Goal: Task Accomplishment & Management: Manage account settings

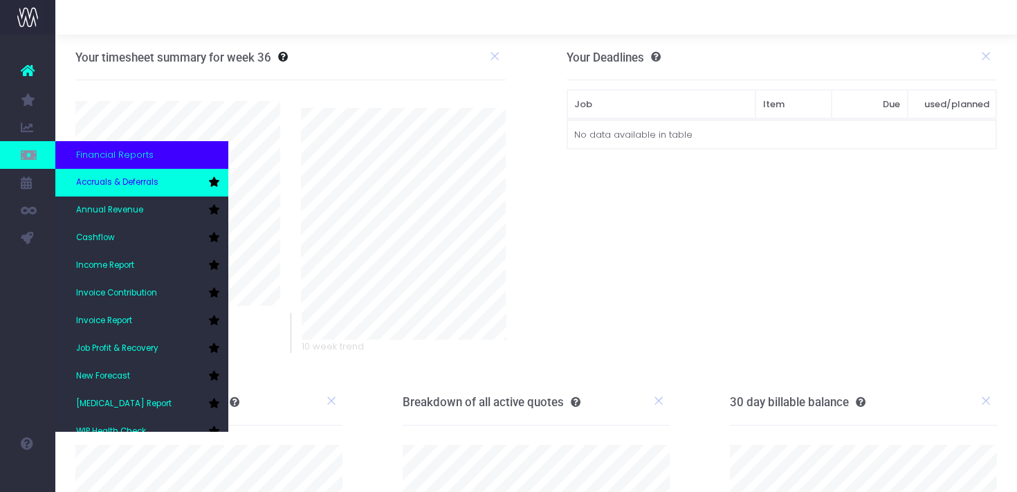
click at [131, 182] on span "Accruals & Deferrals" at bounding box center [117, 182] width 82 height 12
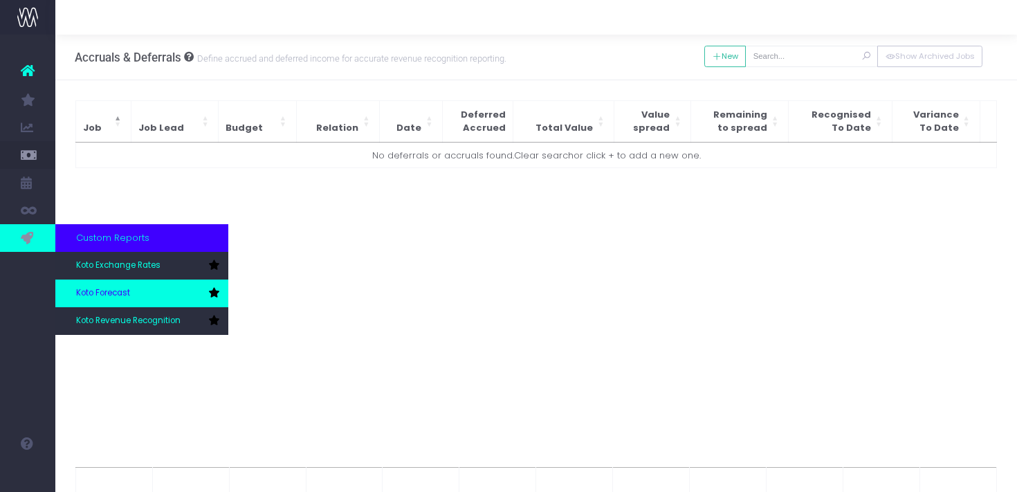
click at [118, 291] on span "Koto Forecast" at bounding box center [103, 293] width 54 height 12
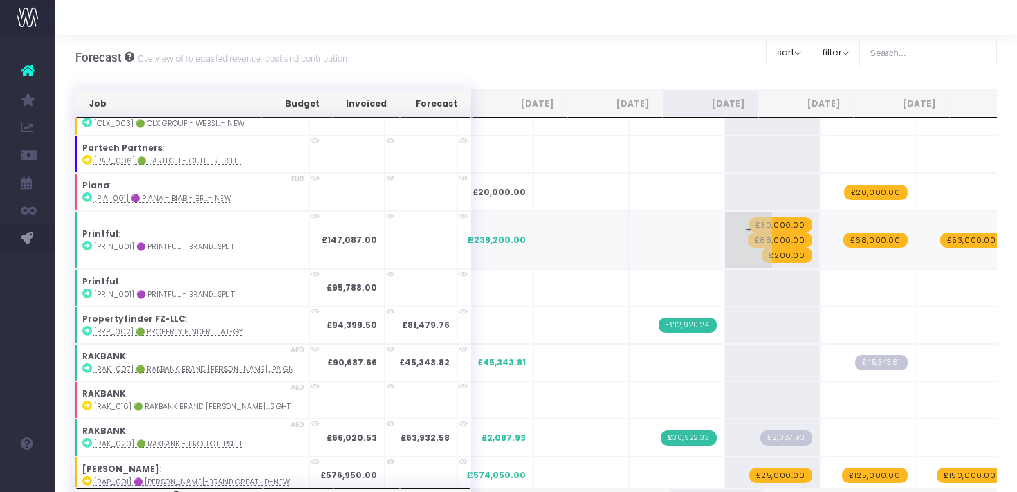
click at [748, 217] on span "£30,000.00" at bounding box center [780, 224] width 64 height 15
click at [748, 232] on span "£88,000.00" at bounding box center [780, 239] width 64 height 15
click at [748, 217] on span "£30,000.00" at bounding box center [780, 224] width 64 height 15
click at [748, 232] on span "£88,000.00" at bounding box center [780, 239] width 64 height 15
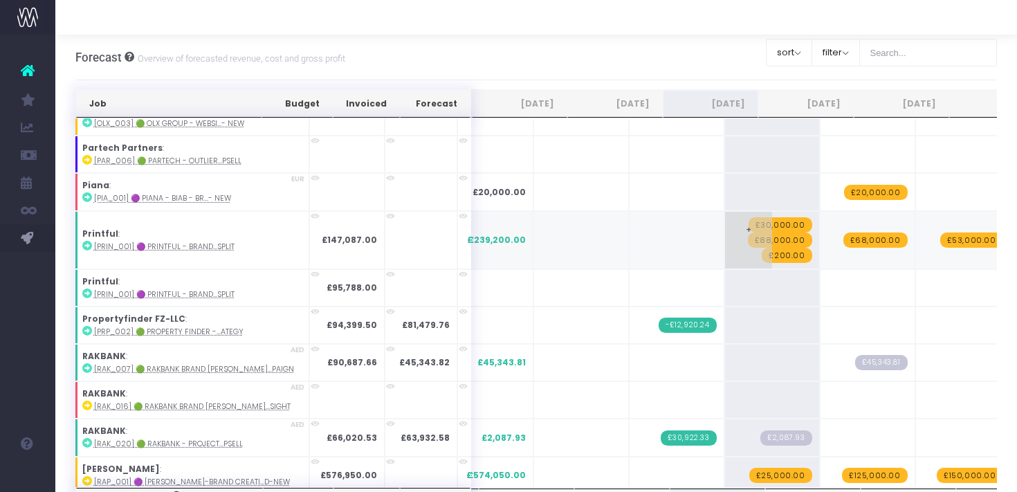
click at [748, 232] on span "£88,000.00" at bounding box center [780, 239] width 64 height 15
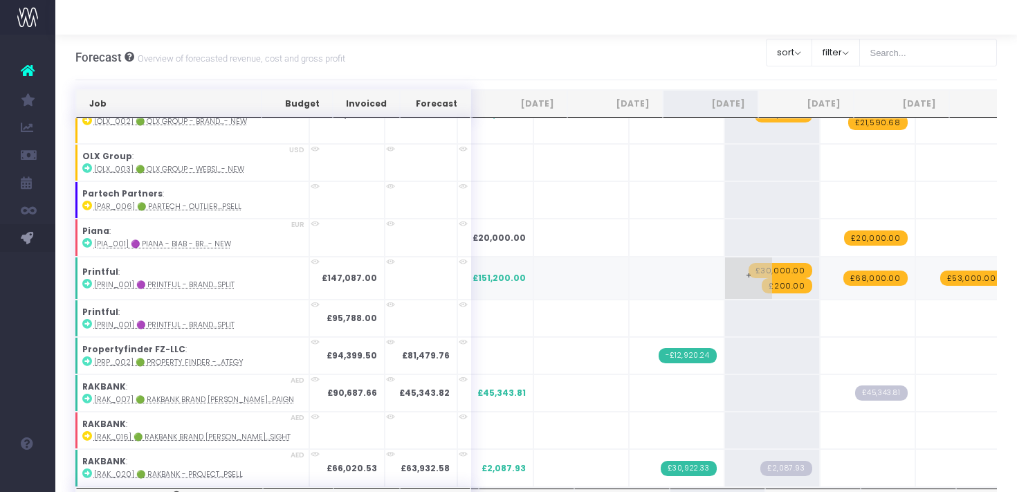
click at [761, 278] on span "£200.00" at bounding box center [786, 285] width 50 height 15
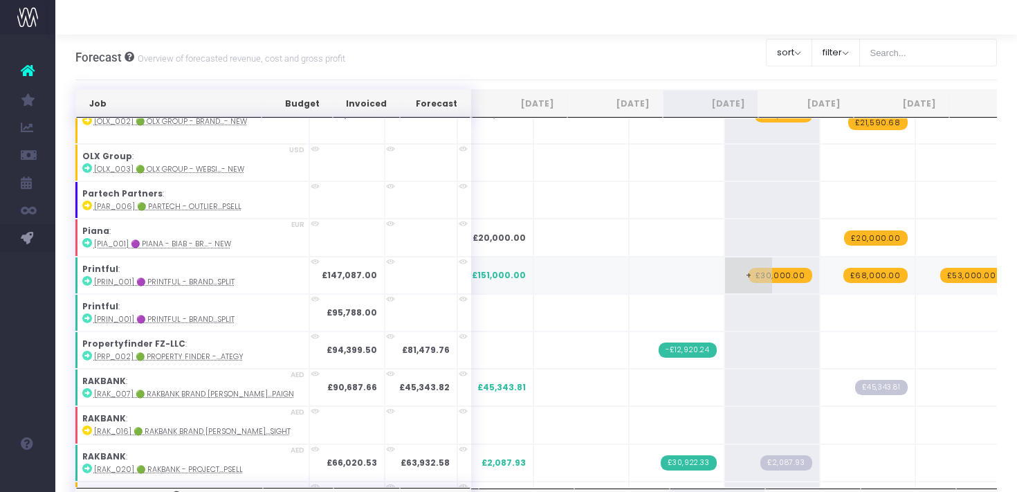
click at [748, 268] on span "£30,000.00" at bounding box center [780, 275] width 64 height 15
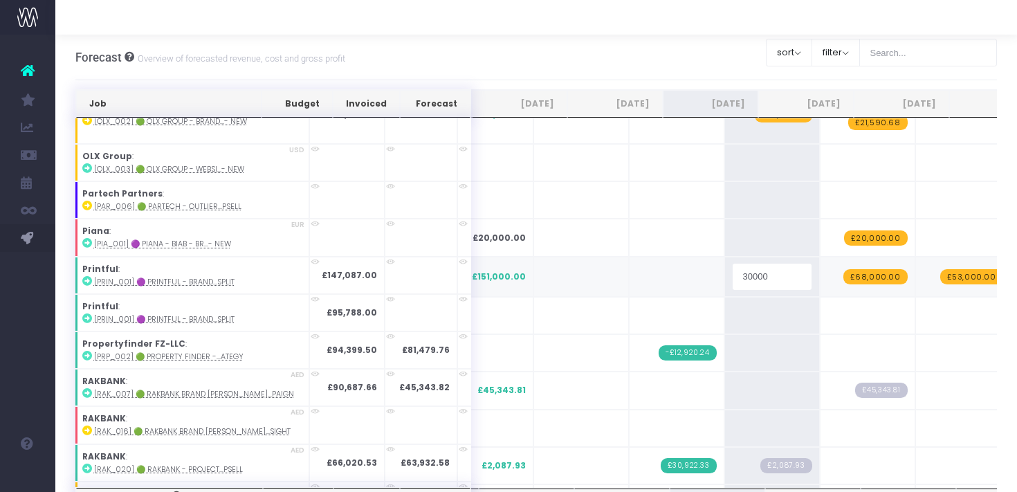
type input "35112"
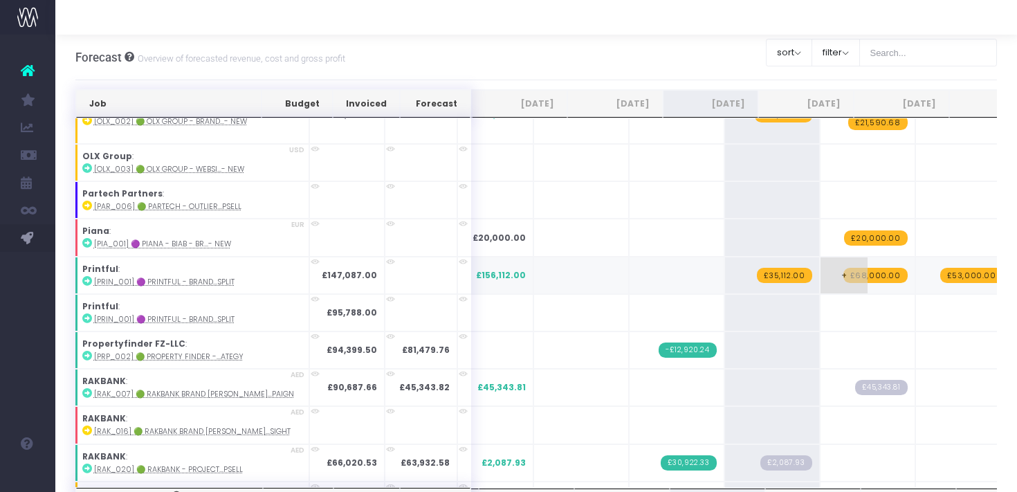
click at [843, 268] on span "£68,000.00" at bounding box center [875, 275] width 64 height 15
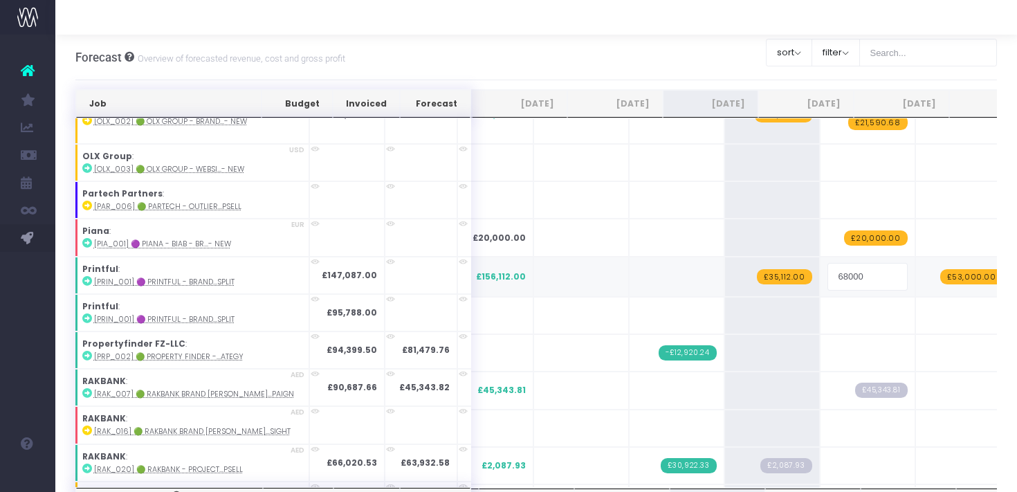
type input "96300"
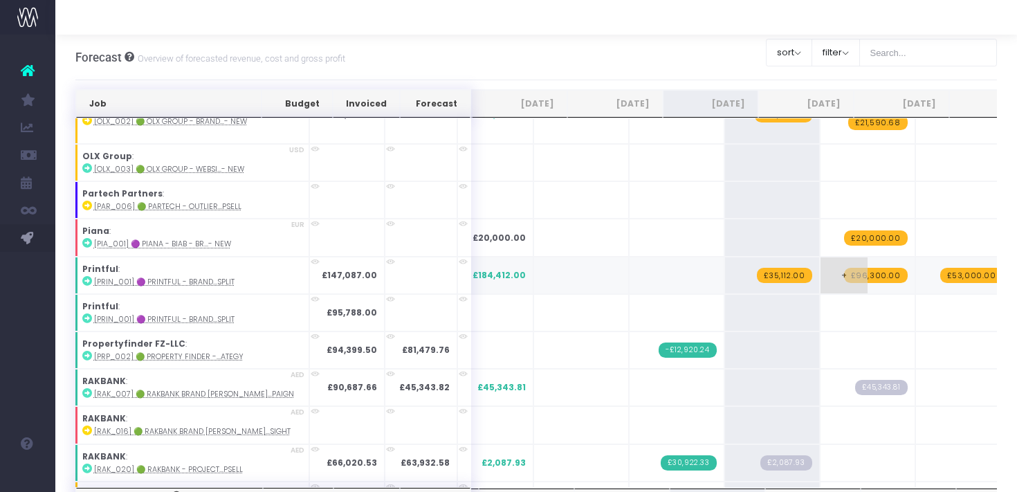
click at [820, 267] on span "+" at bounding box center [843, 275] width 47 height 36
click at [820, 265] on span "+" at bounding box center [843, 275] width 47 height 36
click at [820, 261] on span "+" at bounding box center [843, 275] width 47 height 36
click at [820, 267] on span "+" at bounding box center [843, 275] width 47 height 36
click at [846, 263] on td "+ £96,300.00" at bounding box center [866, 275] width 95 height 37
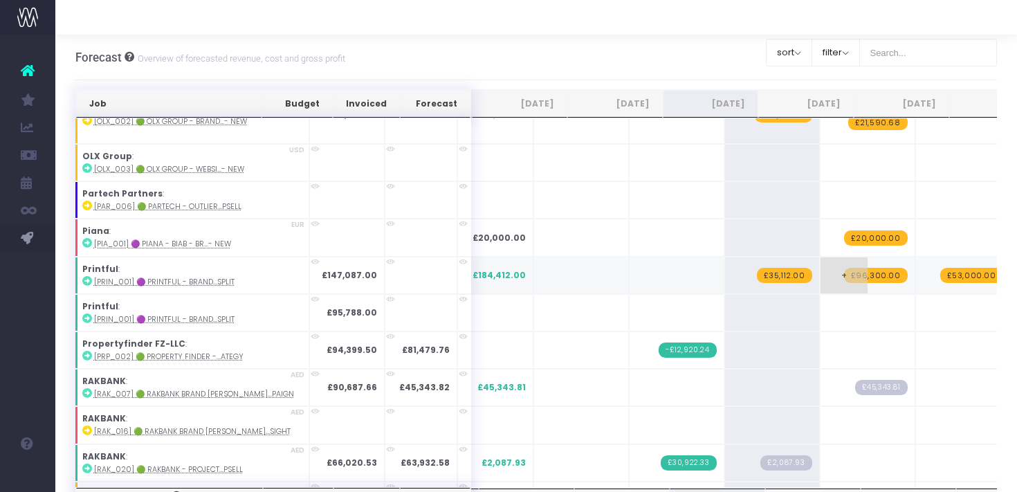
click at [820, 264] on span "+" at bounding box center [843, 275] width 47 height 36
click at [820, 266] on span "+" at bounding box center [843, 275] width 47 height 36
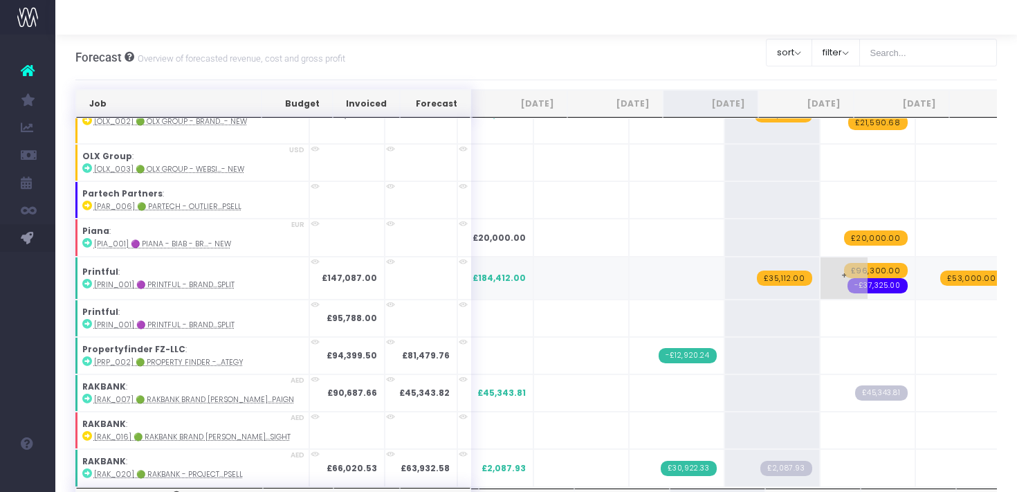
click at [847, 278] on span "-£37,325.00" at bounding box center [877, 285] width 60 height 15
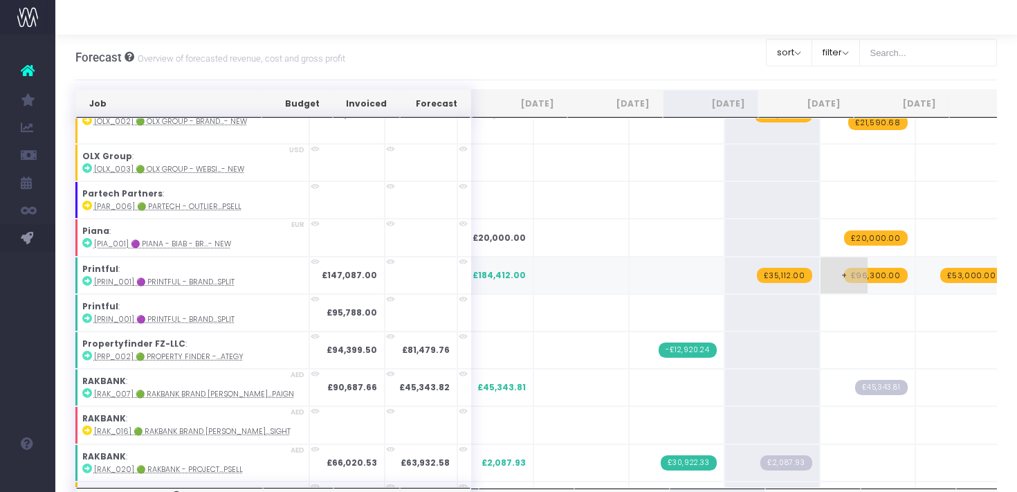
click at [820, 266] on span "+" at bounding box center [843, 275] width 47 height 36
click at [1011, 265] on span "+" at bounding box center [1034, 275] width 47 height 36
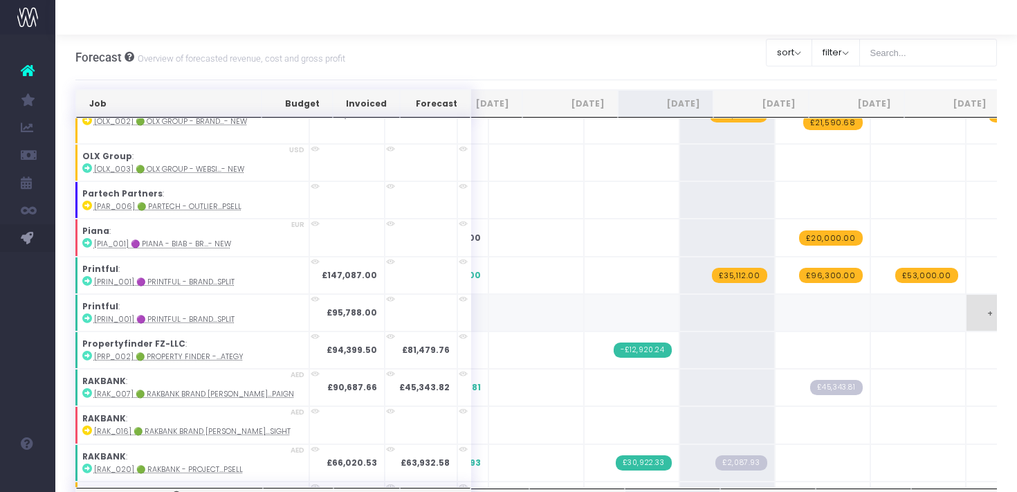
scroll to position [2871, 86]
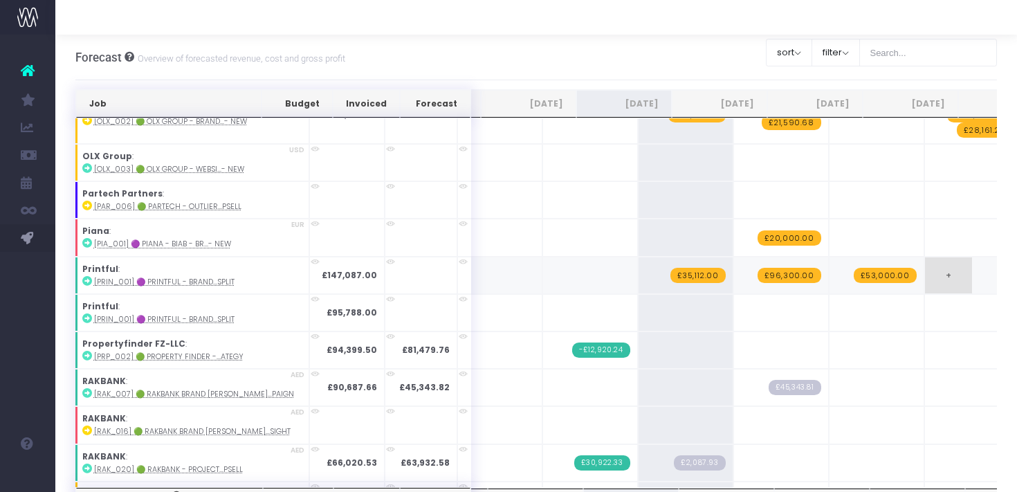
click at [926, 261] on td "+" at bounding box center [971, 275] width 95 height 37
click at [757, 268] on span "£96,300.00" at bounding box center [789, 275] width 64 height 15
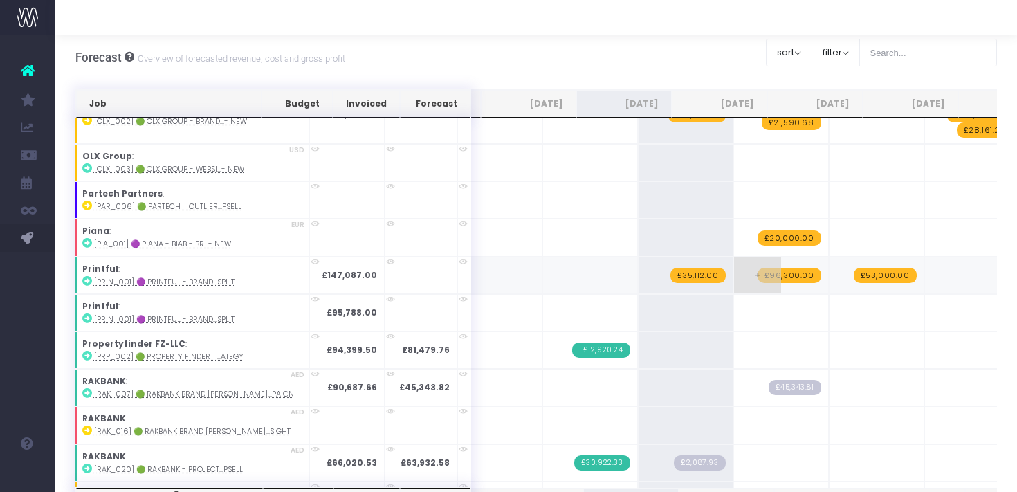
click at [757, 268] on span "£96,300.00" at bounding box center [789, 275] width 64 height 15
click at [734, 266] on span "+" at bounding box center [757, 275] width 47 height 36
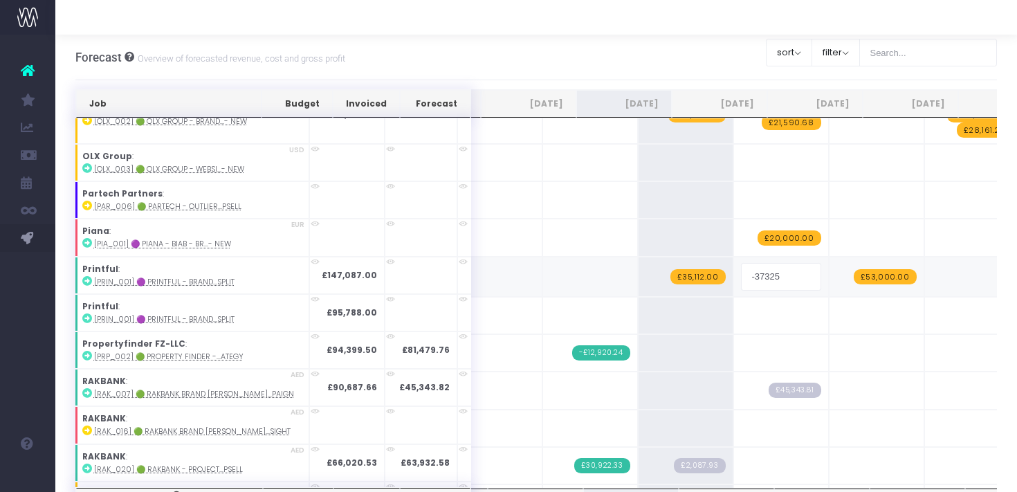
click at [741, 266] on input "-37325" at bounding box center [781, 277] width 80 height 28
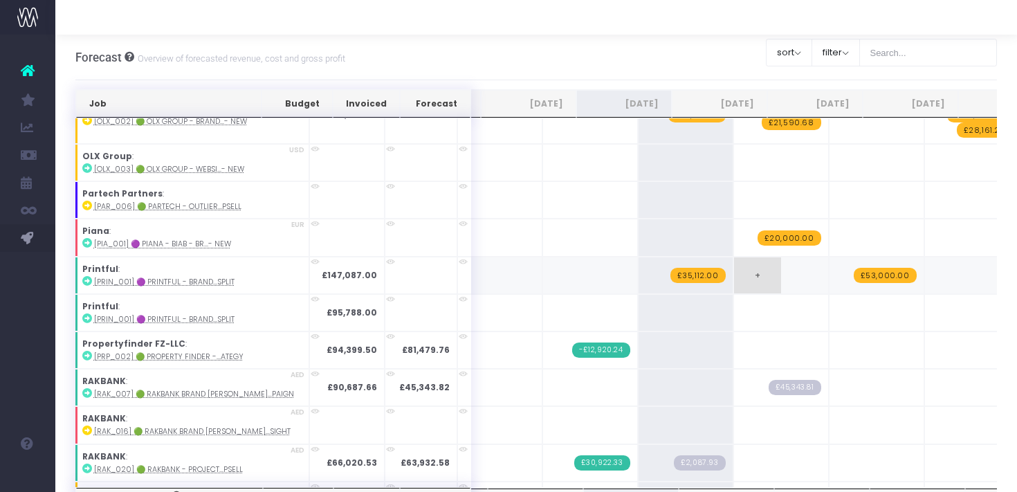
click at [734, 269] on span "+" at bounding box center [757, 275] width 47 height 36
click at [734, 263] on span "+" at bounding box center [757, 275] width 47 height 36
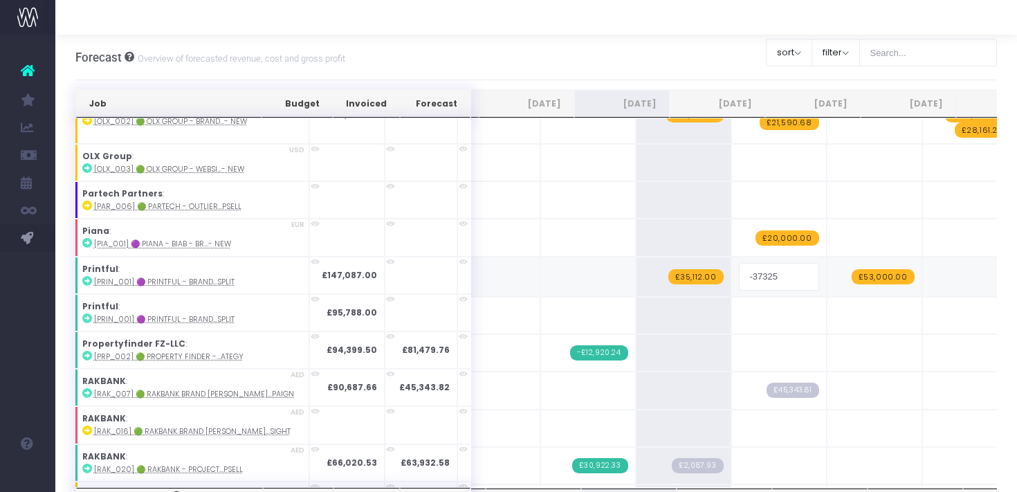
scroll to position [2869, 1]
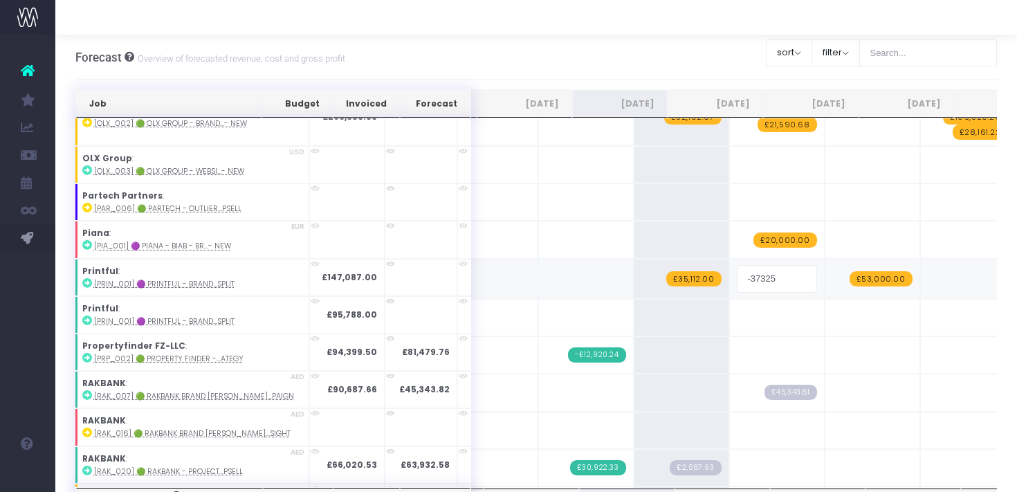
type input "96300"
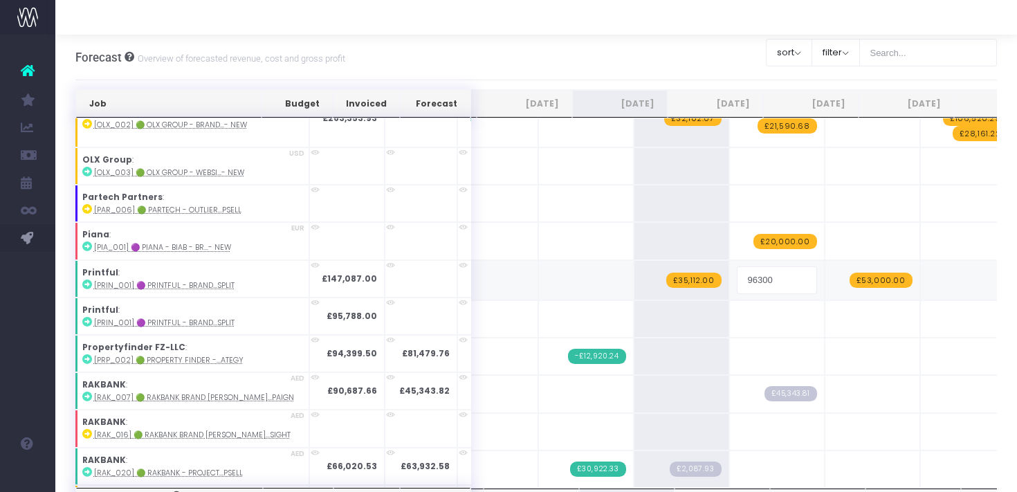
scroll to position [2866, 91]
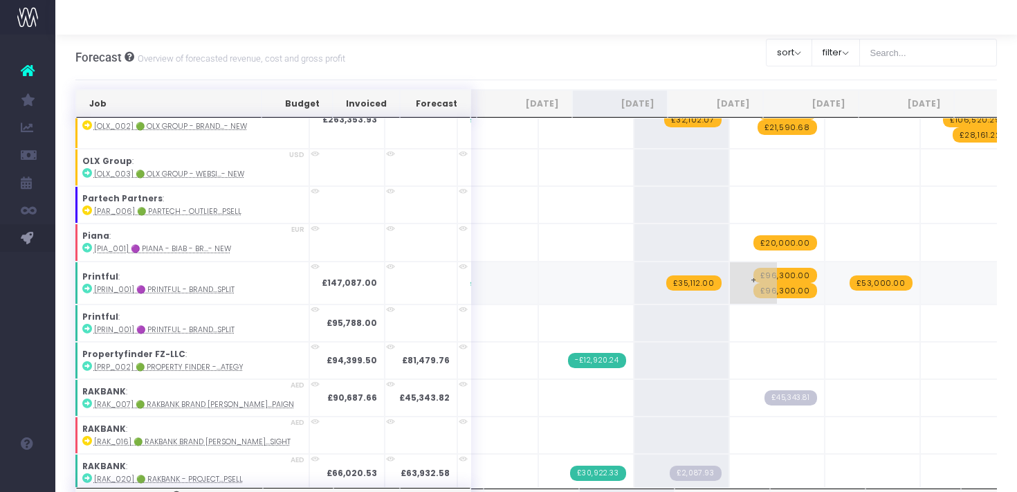
click at [753, 283] on span "£96,300.00" at bounding box center [785, 290] width 64 height 15
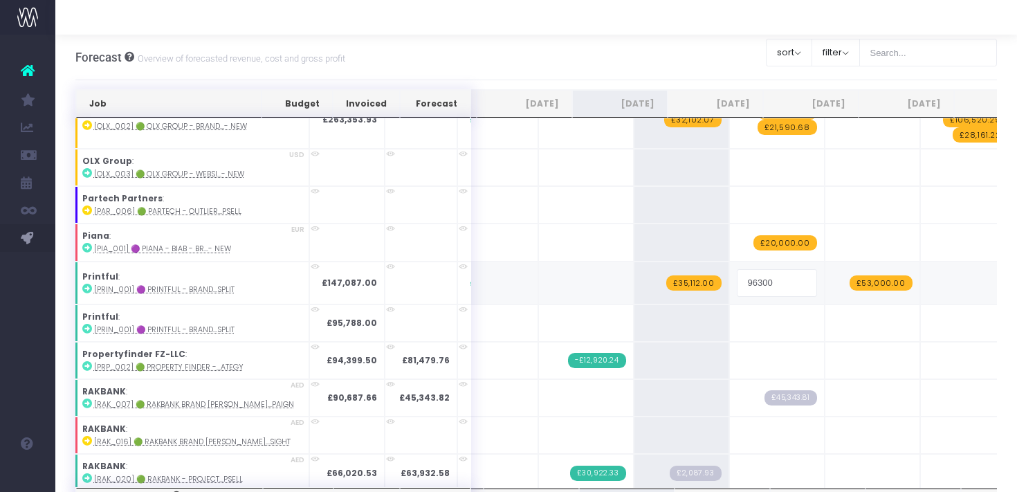
type input "15675"
click at [849, 275] on span "£53,000.00" at bounding box center [880, 282] width 63 height 15
type input "50400"
click at [920, 274] on td "+" at bounding box center [967, 282] width 95 height 43
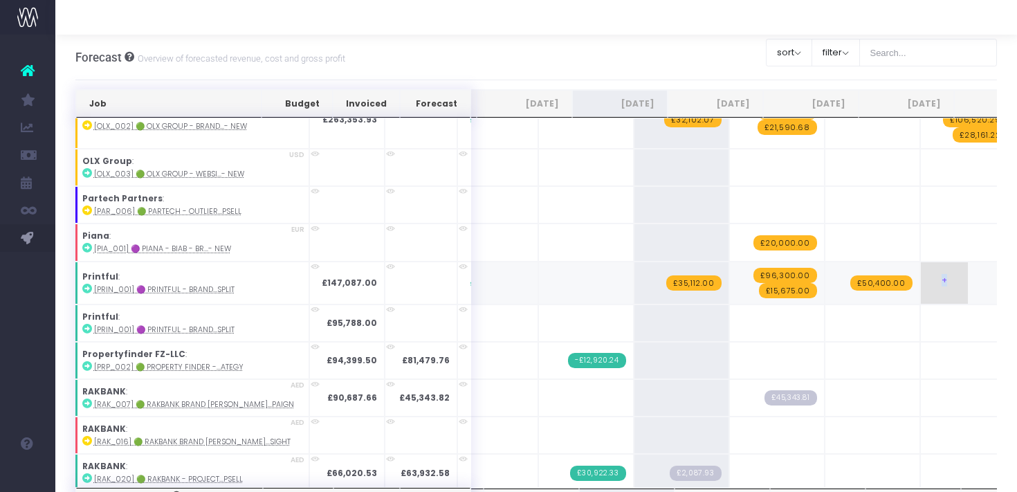
click at [920, 274] on td "+" at bounding box center [967, 282] width 95 height 43
click at [920, 276] on span "+" at bounding box center [943, 282] width 47 height 41
click at [945, 275] on span "-£50,400.00" at bounding box center [976, 282] width 62 height 15
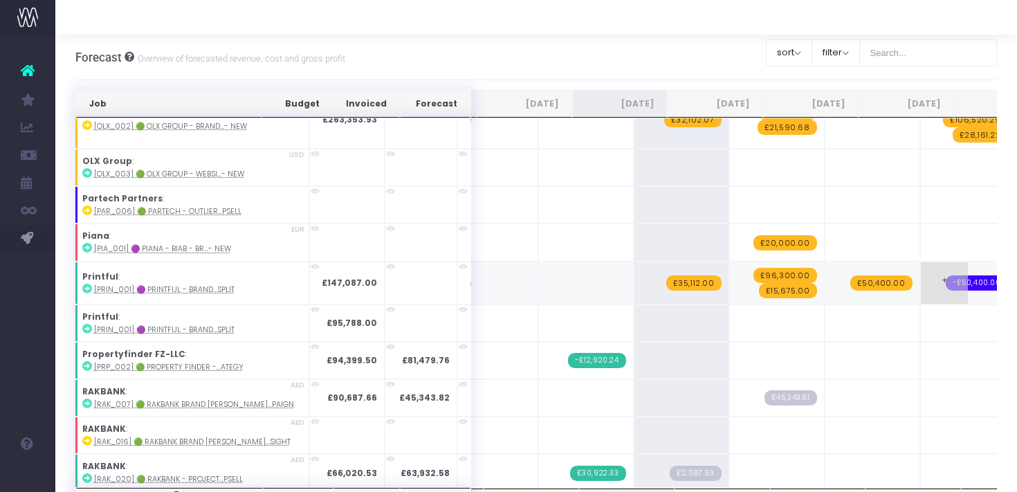
click at [945, 275] on span "-£50,400.00" at bounding box center [976, 282] width 62 height 15
type input "45388"
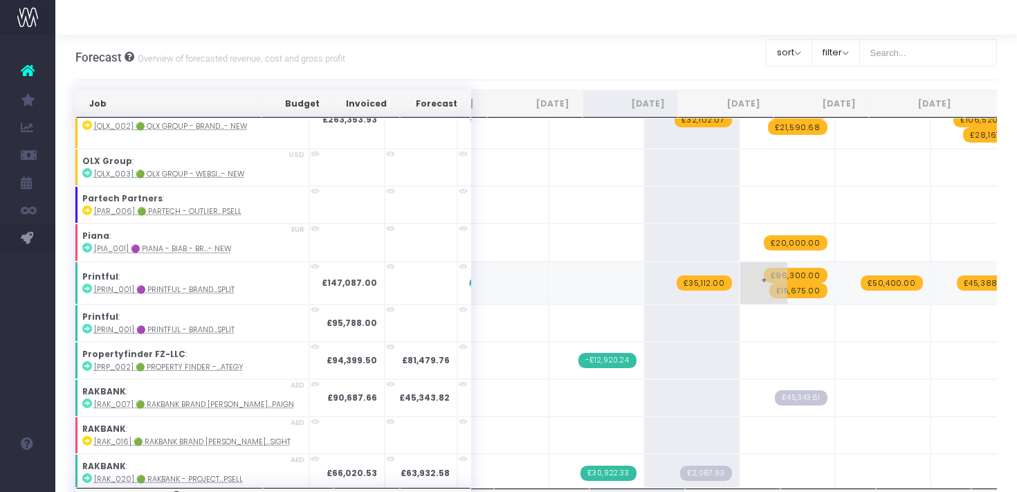
scroll to position [1, 0]
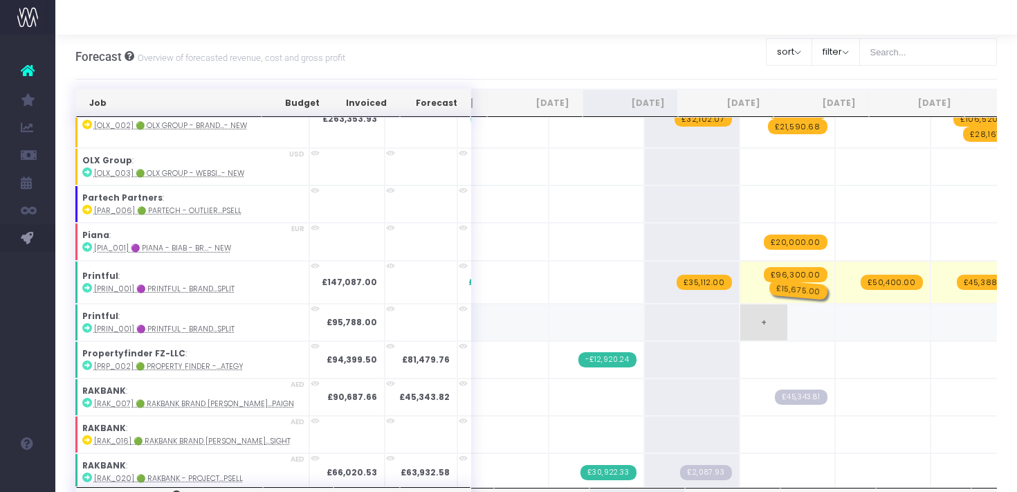
drag, startPoint x: 737, startPoint y: 280, endPoint x: 735, endPoint y: 319, distance: 38.8
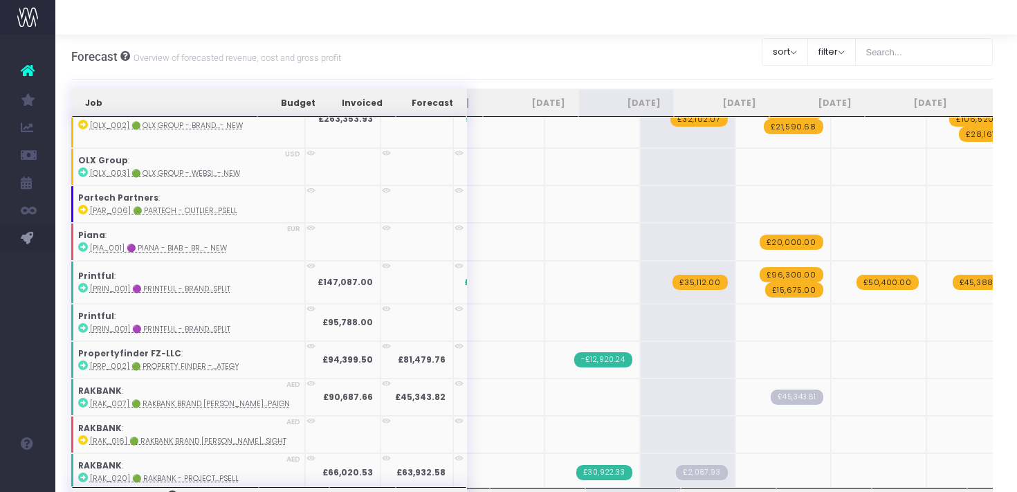
scroll to position [0, 82]
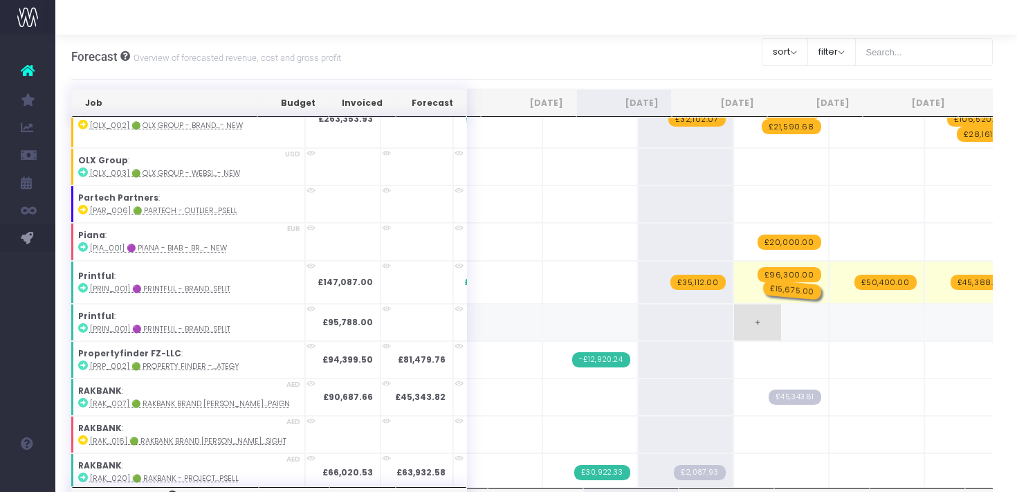
drag, startPoint x: 725, startPoint y: 281, endPoint x: 722, endPoint y: 325, distance: 43.7
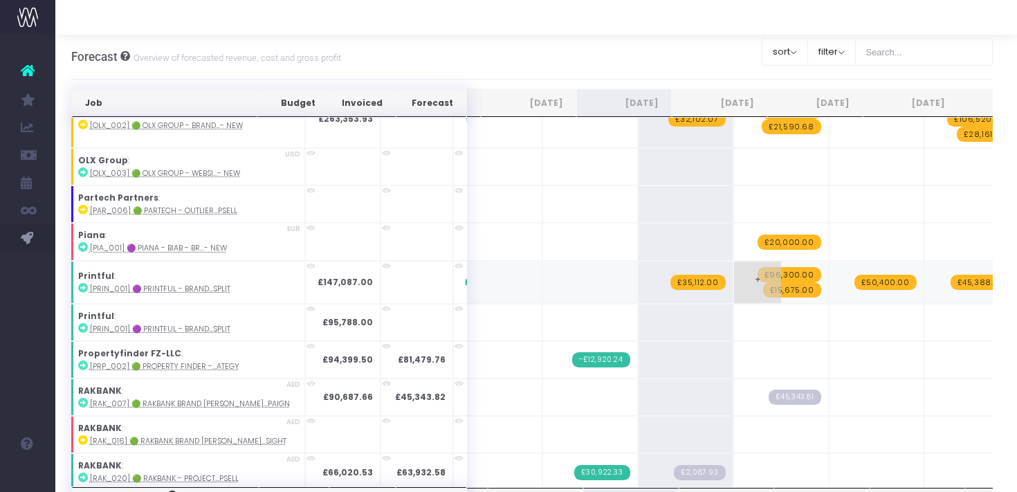
click at [763, 282] on span "£15,675.00" at bounding box center [792, 289] width 58 height 15
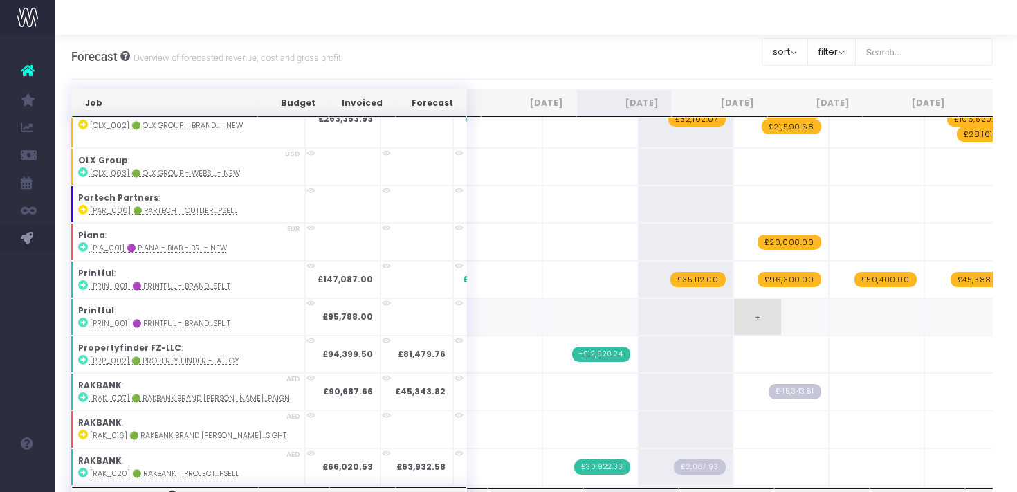
click at [733, 306] on td "+" at bounding box center [780, 316] width 95 height 37
click at [734, 310] on span "+" at bounding box center [757, 317] width 47 height 36
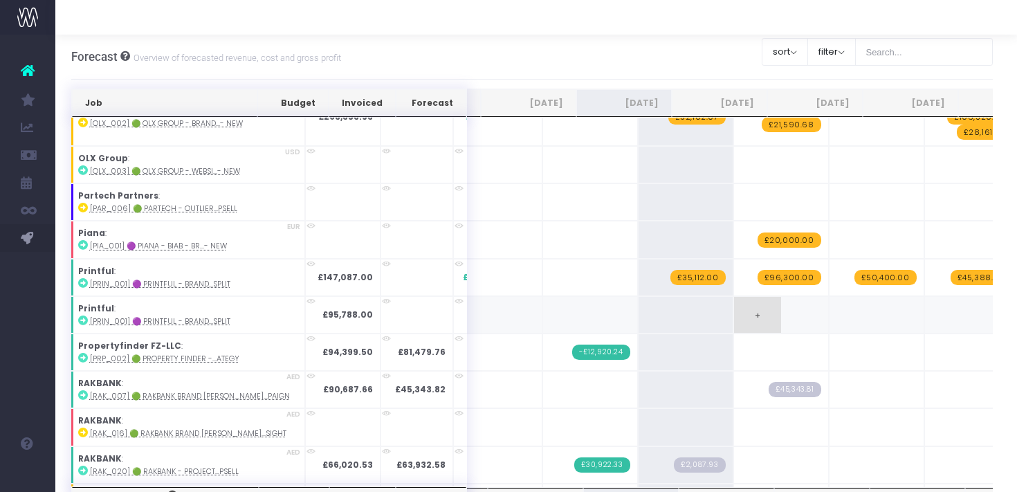
click at [743, 309] on td "+" at bounding box center [780, 314] width 95 height 37
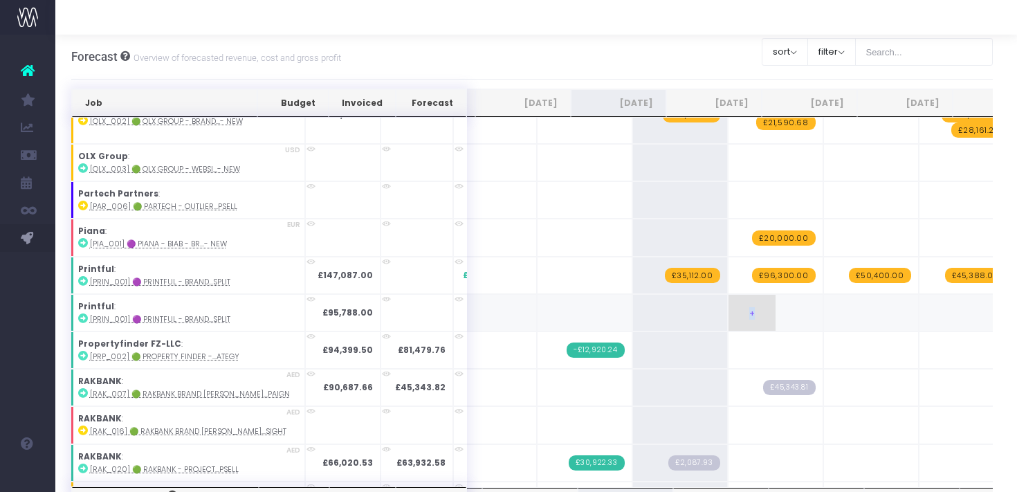
click at [728, 305] on span "+" at bounding box center [751, 313] width 47 height 36
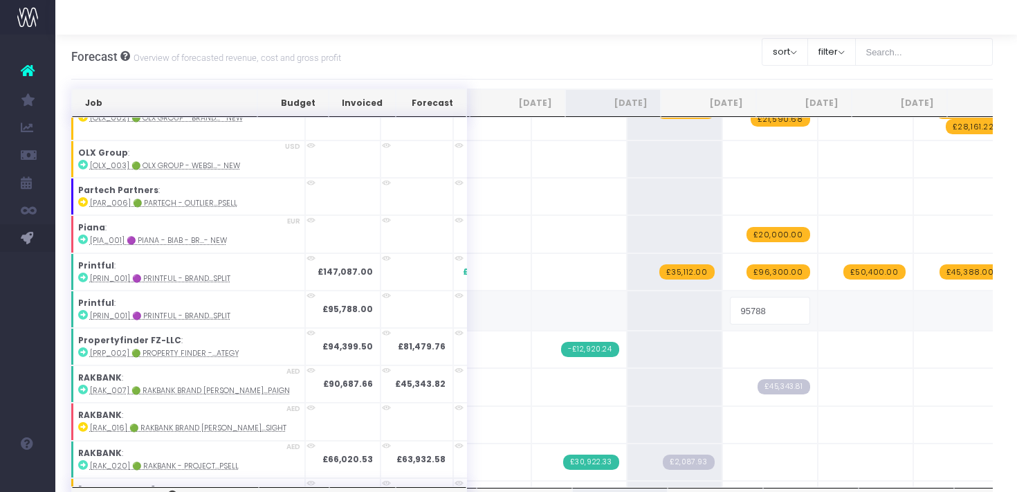
type input "15675"
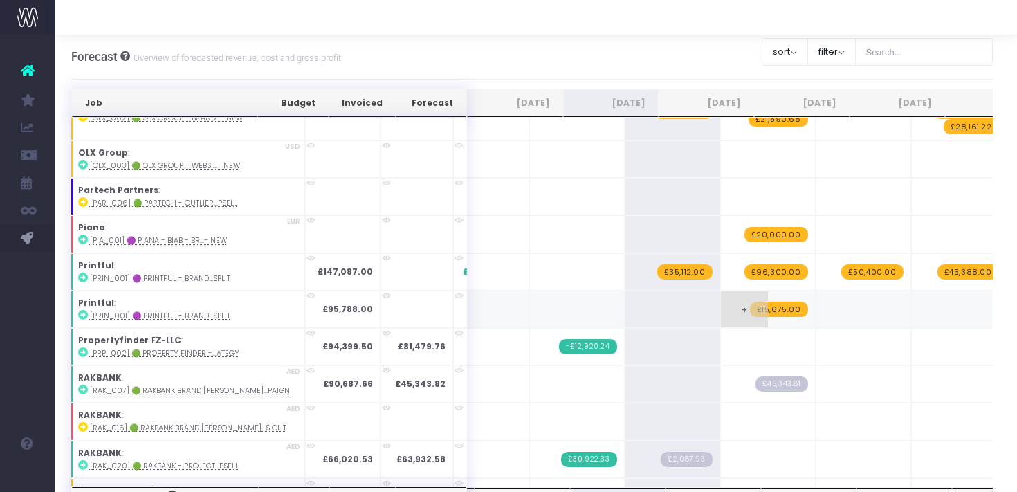
click at [750, 302] on span "£15,675.00" at bounding box center [779, 309] width 58 height 15
click at [720, 277] on td "+ £96,300.00" at bounding box center [767, 271] width 95 height 37
click at [721, 273] on span "+" at bounding box center [744, 272] width 47 height 36
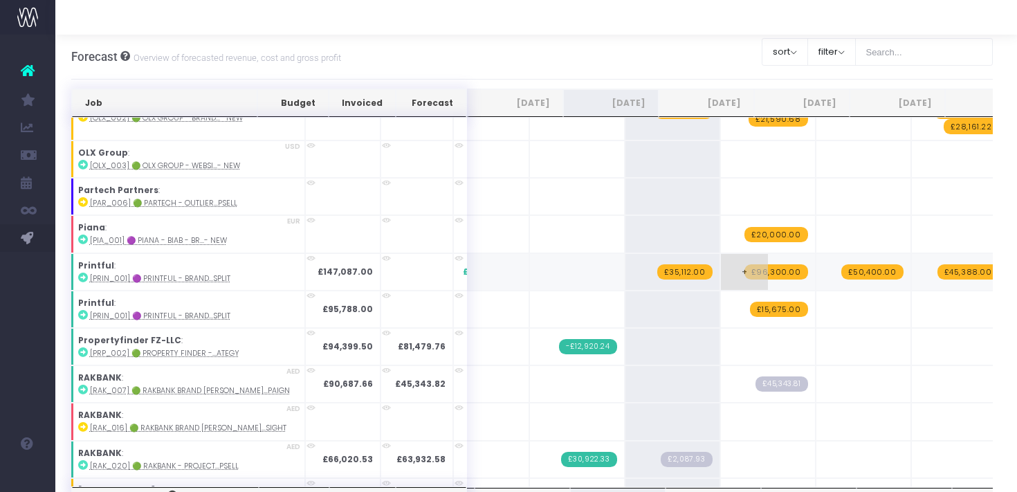
click at [721, 263] on span "+" at bounding box center [744, 272] width 47 height 36
click at [720, 276] on td "+ £96,300.00" at bounding box center [767, 271] width 95 height 37
click at [749, 270] on td "+ £96,300.00" at bounding box center [770, 271] width 95 height 37
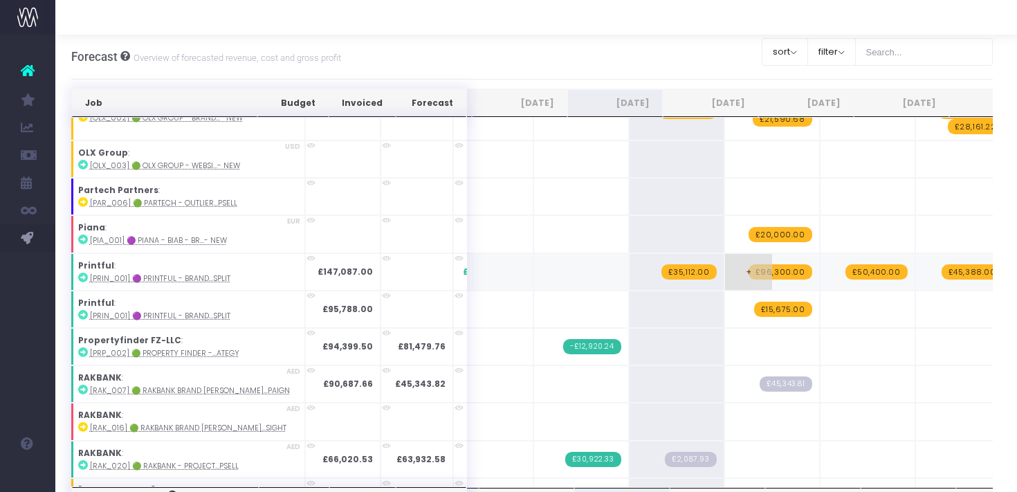
click at [725, 257] on span "+" at bounding box center [748, 272] width 47 height 36
click at [723, 257] on span "+" at bounding box center [746, 272] width 47 height 36
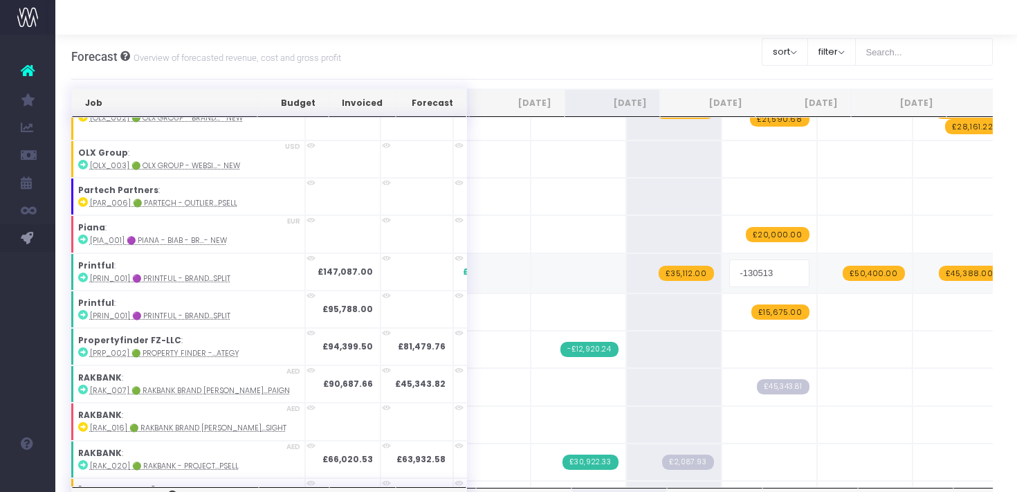
type input "15675"
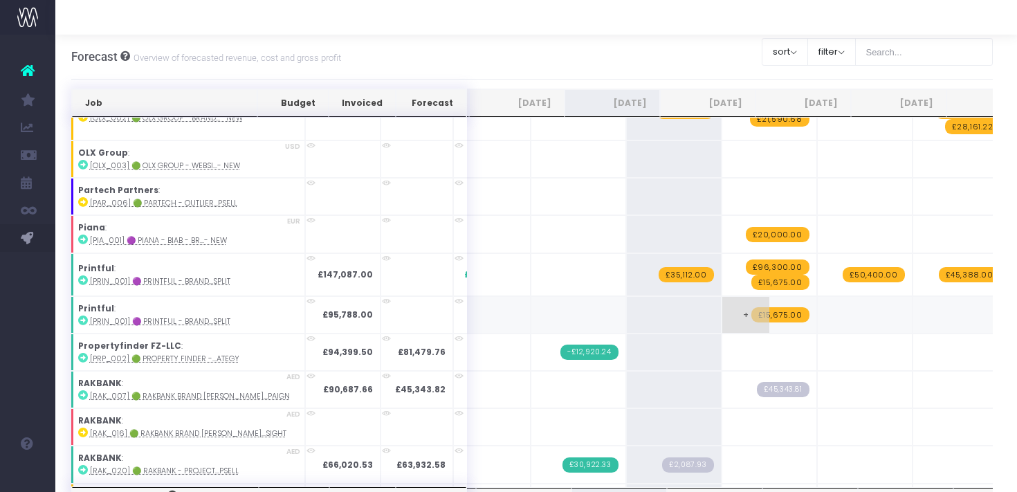
click at [751, 307] on span "£15,675.00" at bounding box center [780, 314] width 58 height 15
click at [842, 267] on span "£50,400.00" at bounding box center [873, 274] width 62 height 15
click at [817, 311] on span "+" at bounding box center [840, 315] width 47 height 36
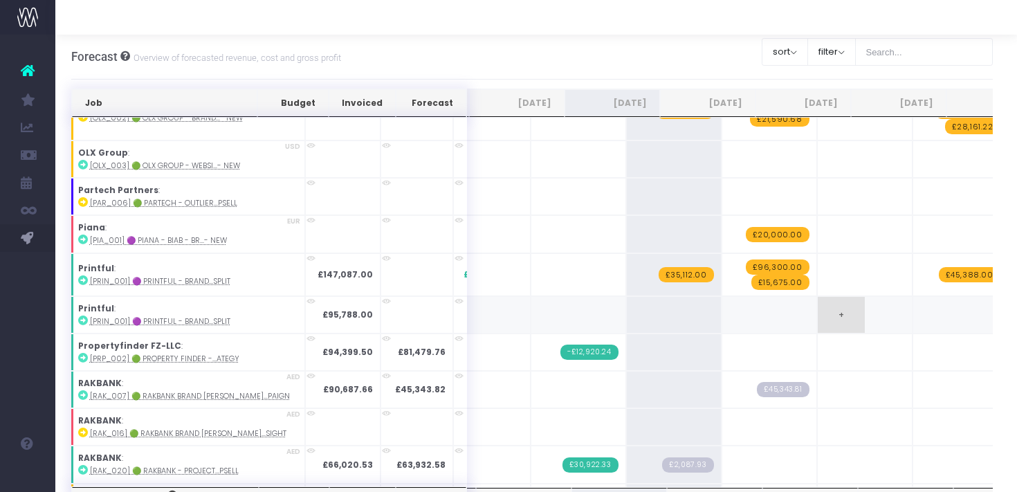
click at [817, 311] on span "+" at bounding box center [840, 315] width 47 height 36
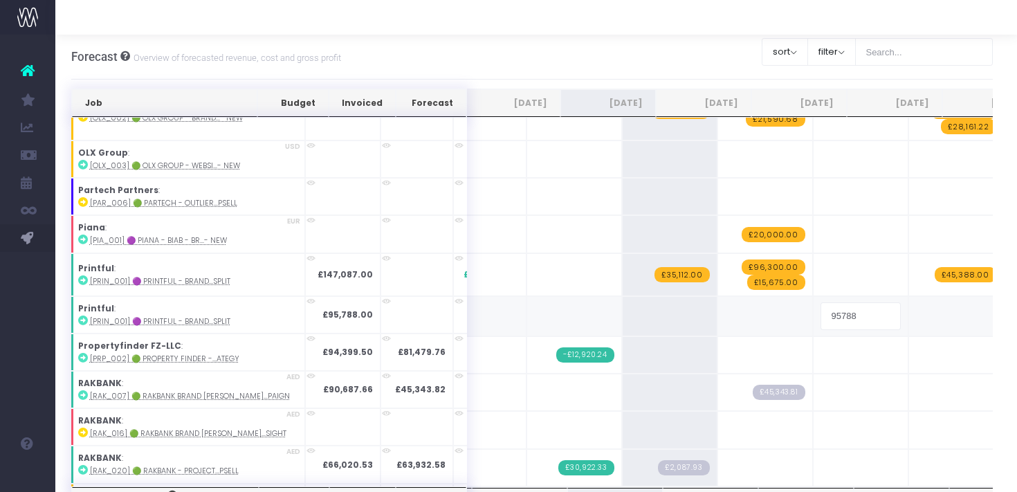
type input "50400"
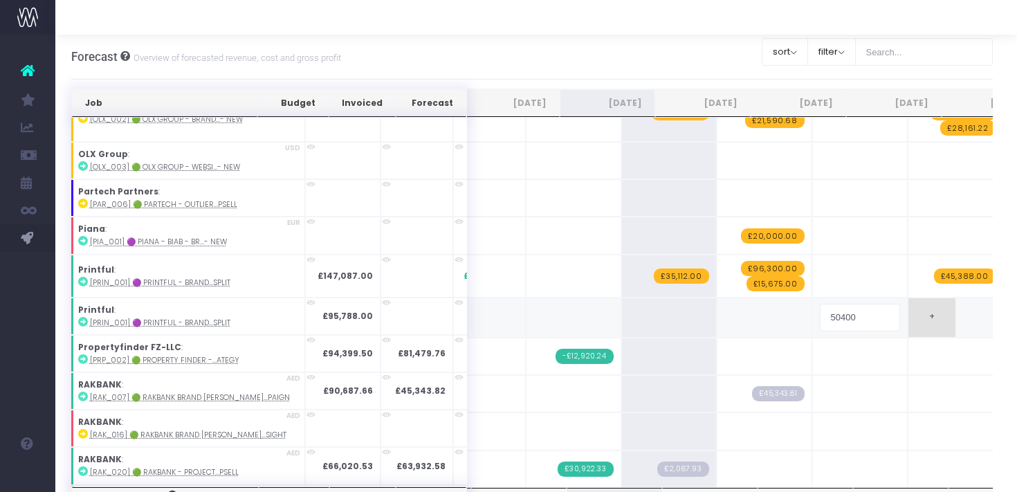
scroll to position [2871, 1]
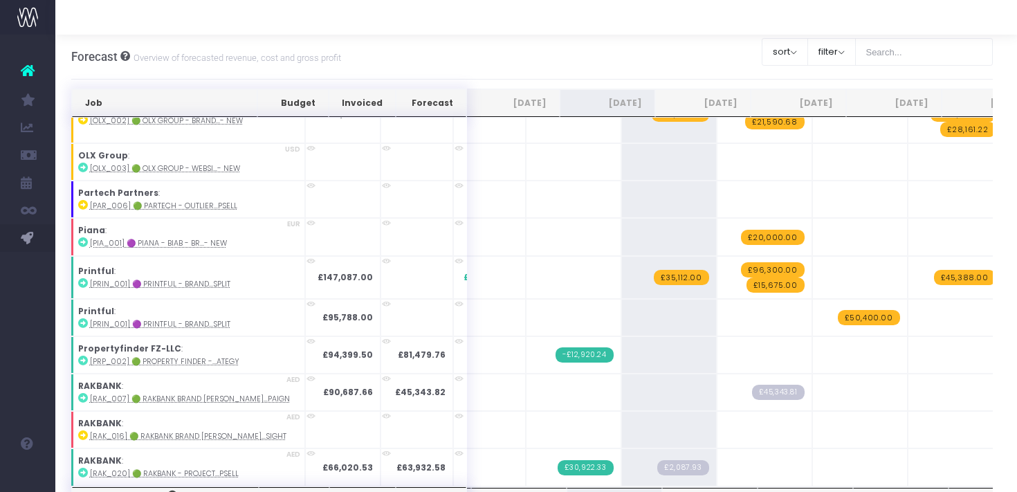
scroll to position [0, 105]
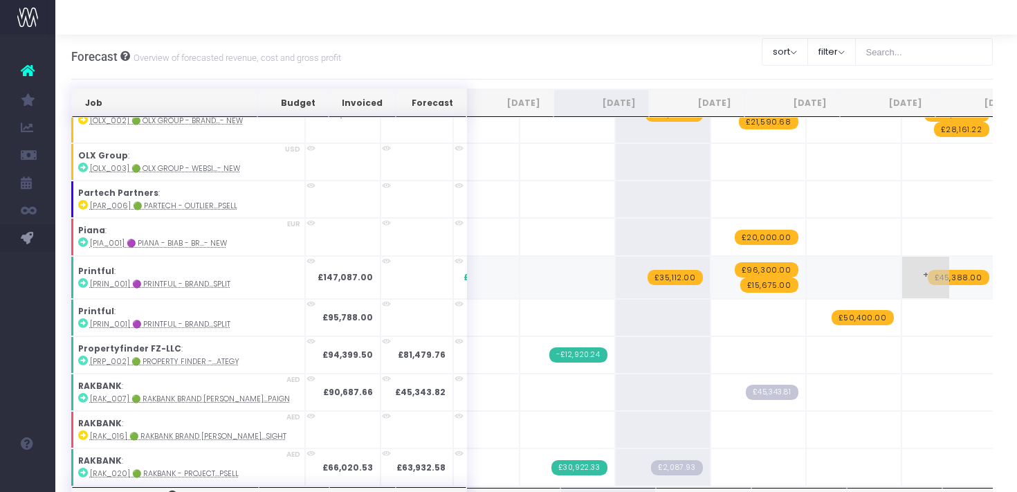
click at [927, 270] on span "£45,388.00" at bounding box center [958, 277] width 62 height 15
click at [902, 305] on td "+" at bounding box center [948, 317] width 95 height 37
click at [901, 309] on td "+" at bounding box center [948, 317] width 95 height 37
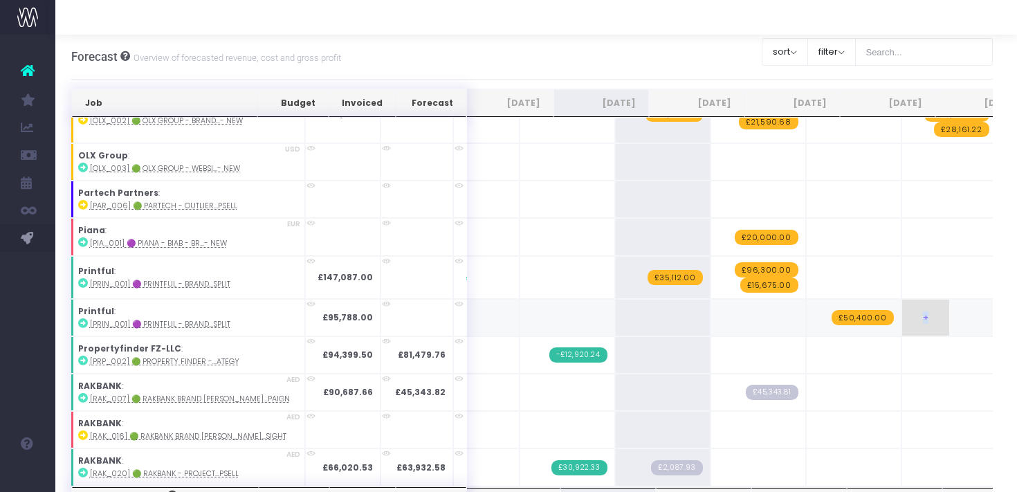
click at [901, 309] on td "+" at bounding box center [948, 317] width 95 height 37
click at [901, 310] on td "+" at bounding box center [948, 317] width 95 height 37
click at [902, 312] on span "+" at bounding box center [925, 317] width 47 height 36
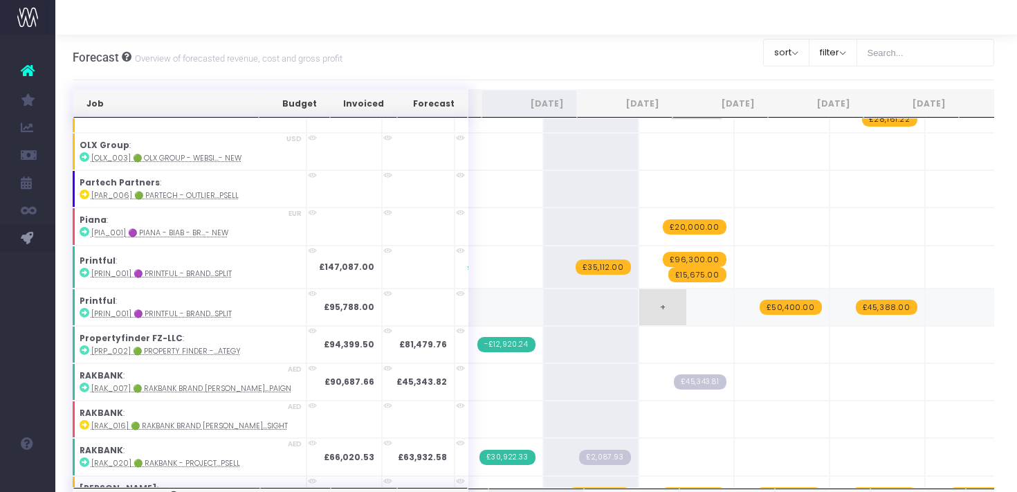
scroll to position [2882, 1]
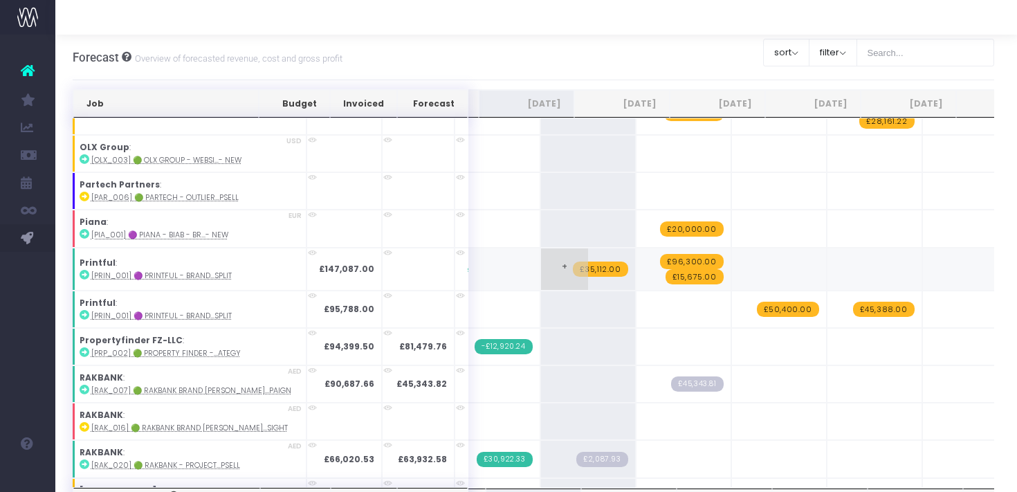
click at [573, 261] on span "£35,112.00" at bounding box center [600, 268] width 55 height 15
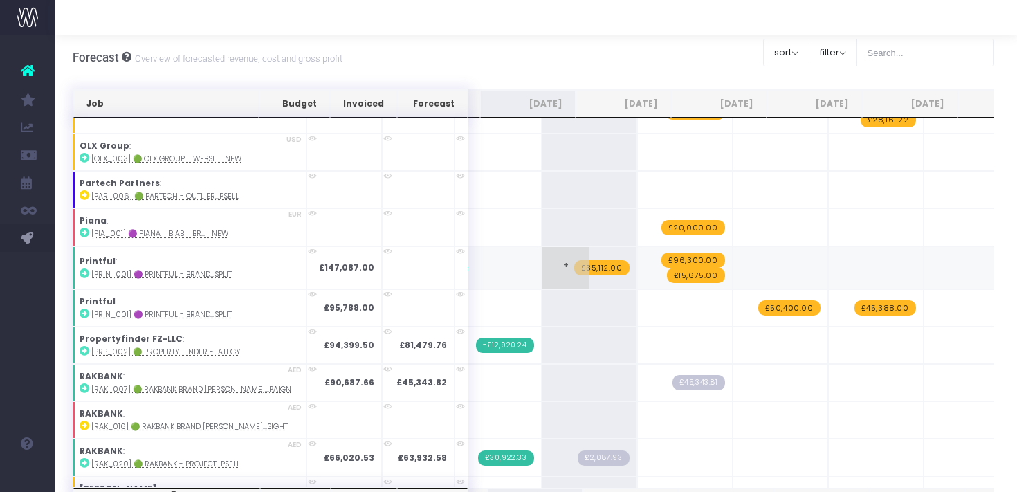
click at [574, 260] on span "£35,112.00" at bounding box center [601, 267] width 55 height 15
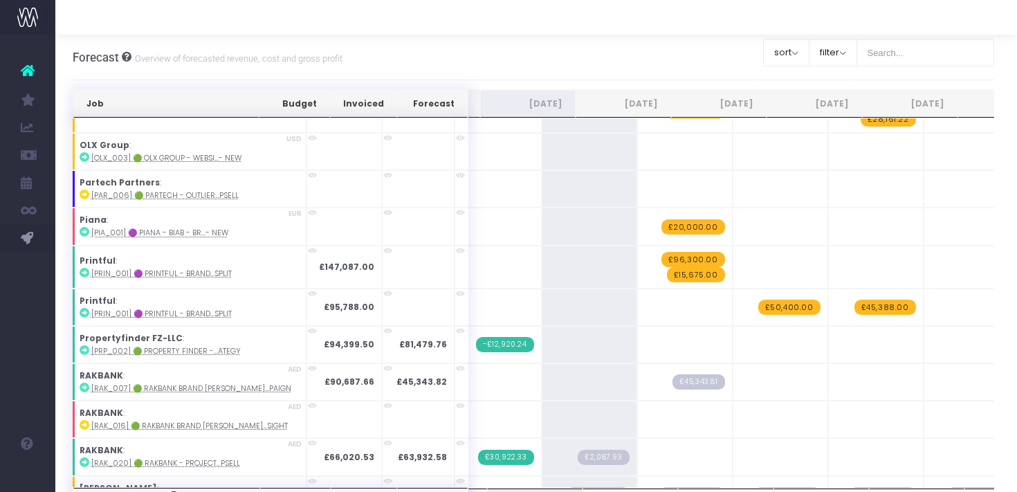
click at [661, 252] on span "£96,300.00" at bounding box center [693, 259] width 64 height 15
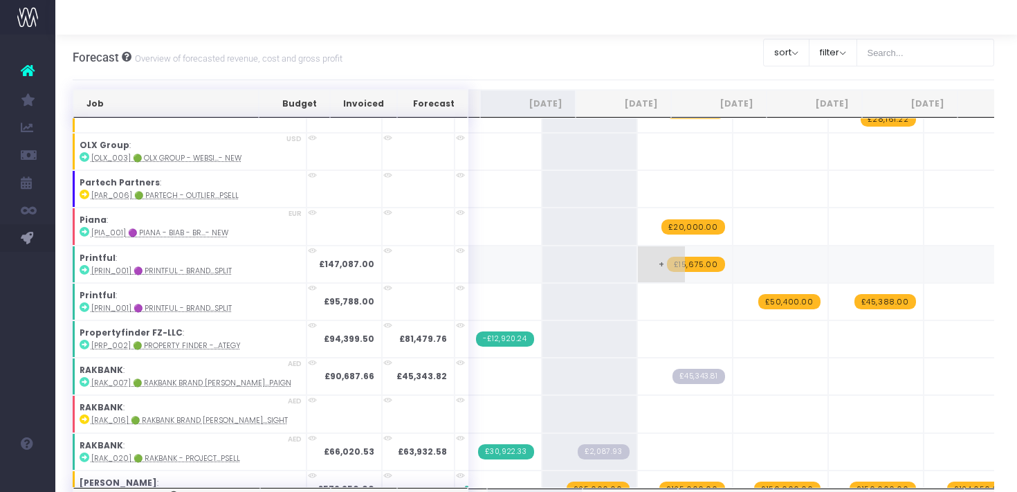
click at [667, 258] on span "£15,675.00" at bounding box center [696, 264] width 58 height 15
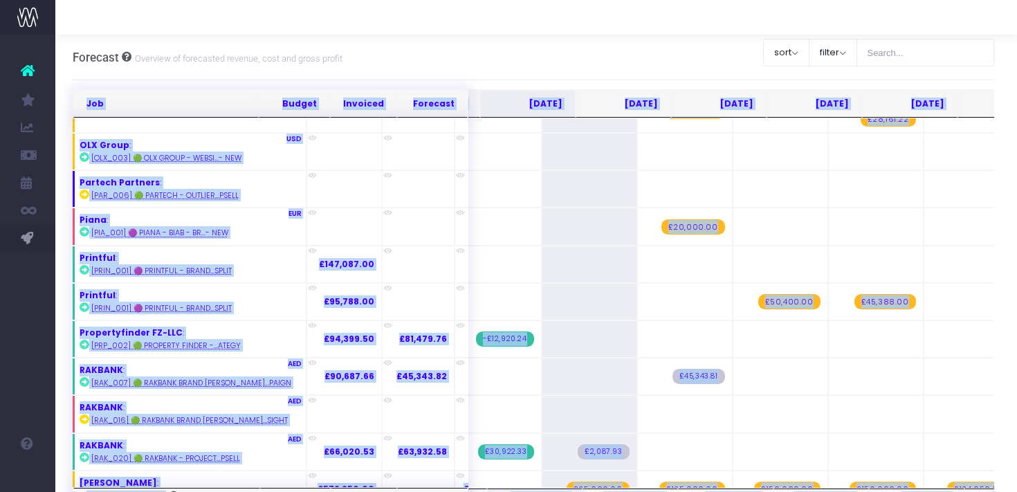
click at [758, 295] on span "£50,400.00" at bounding box center [789, 301] width 62 height 15
click at [854, 295] on span "£45,388.00" at bounding box center [885, 301] width 62 height 15
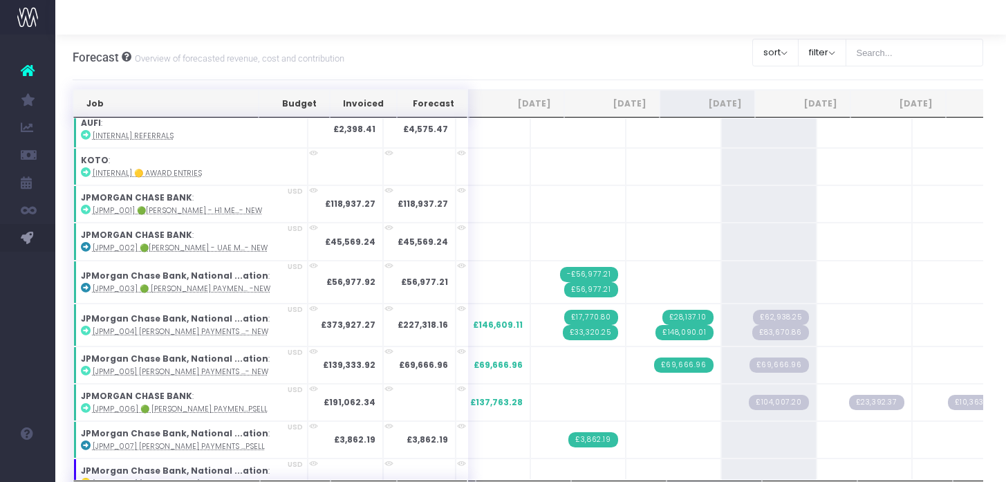
scroll to position [1498, 0]
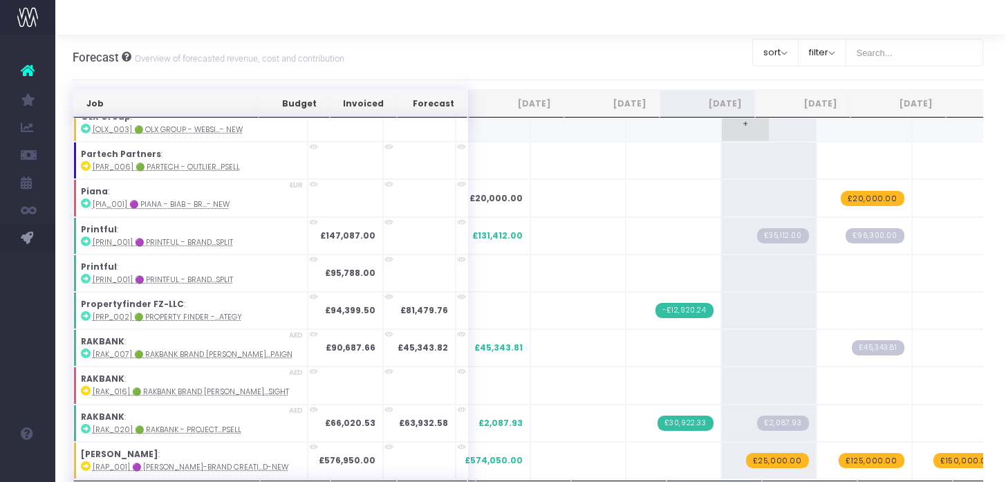
scroll to position [2909, 0]
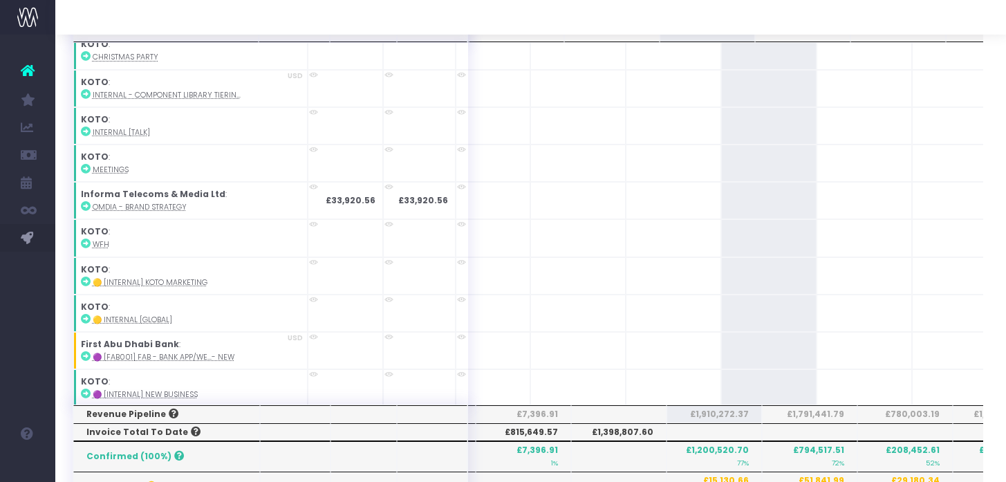
scroll to position [3812, 0]
